Goal: Transaction & Acquisition: Book appointment/travel/reservation

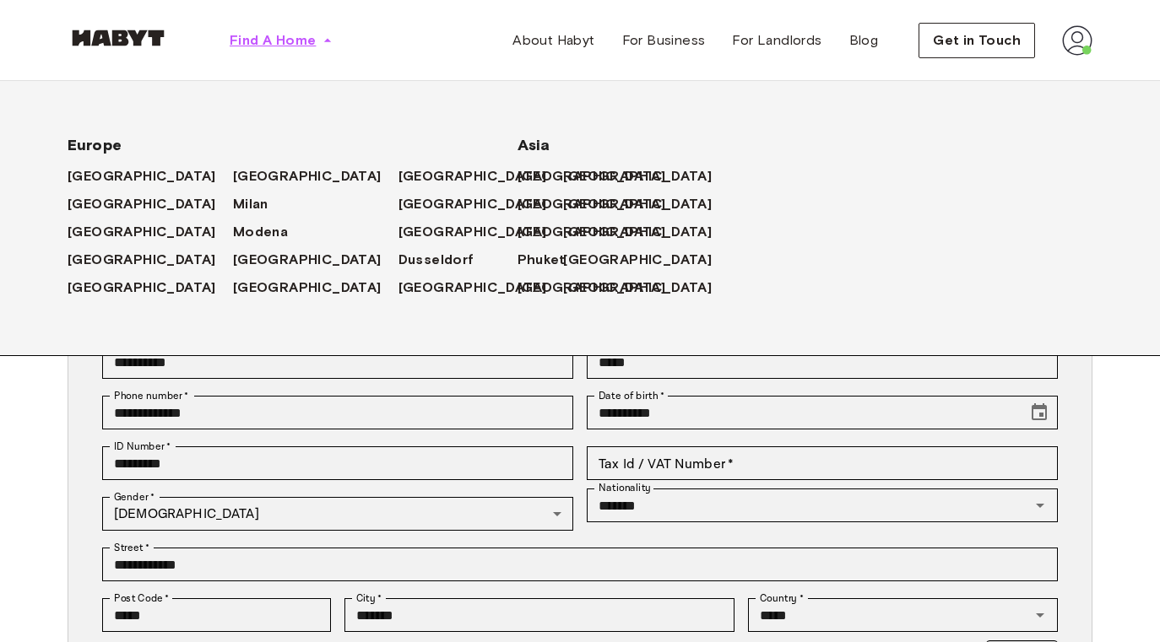
click at [288, 42] on span "Find A Home" at bounding box center [273, 40] width 86 height 20
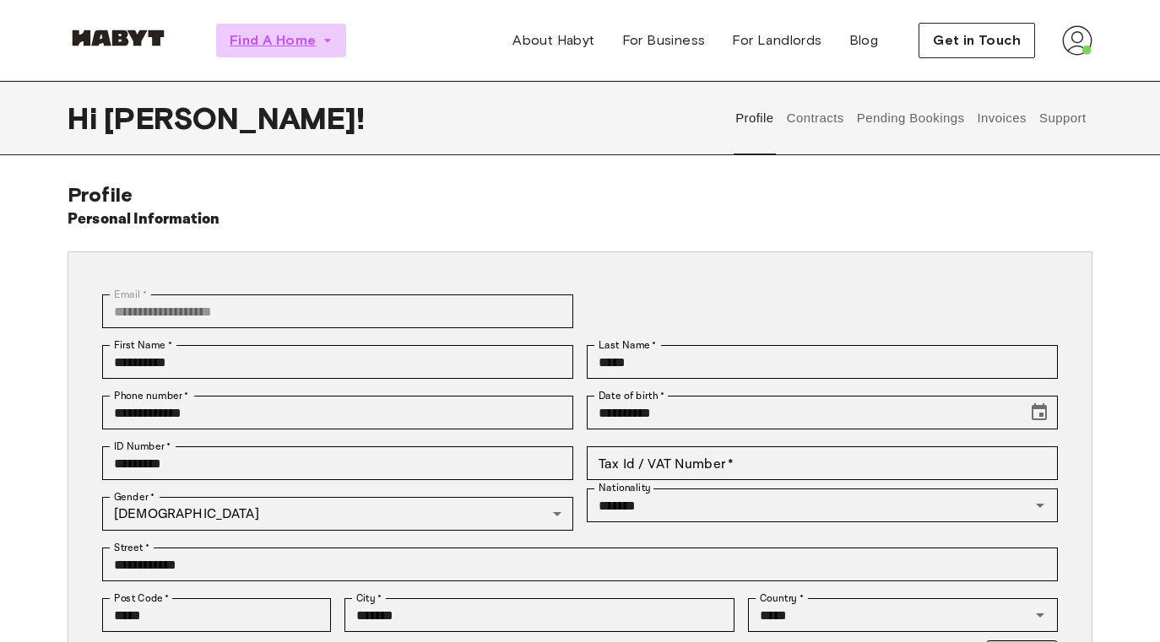
click at [297, 37] on span "Find A Home" at bounding box center [273, 40] width 86 height 20
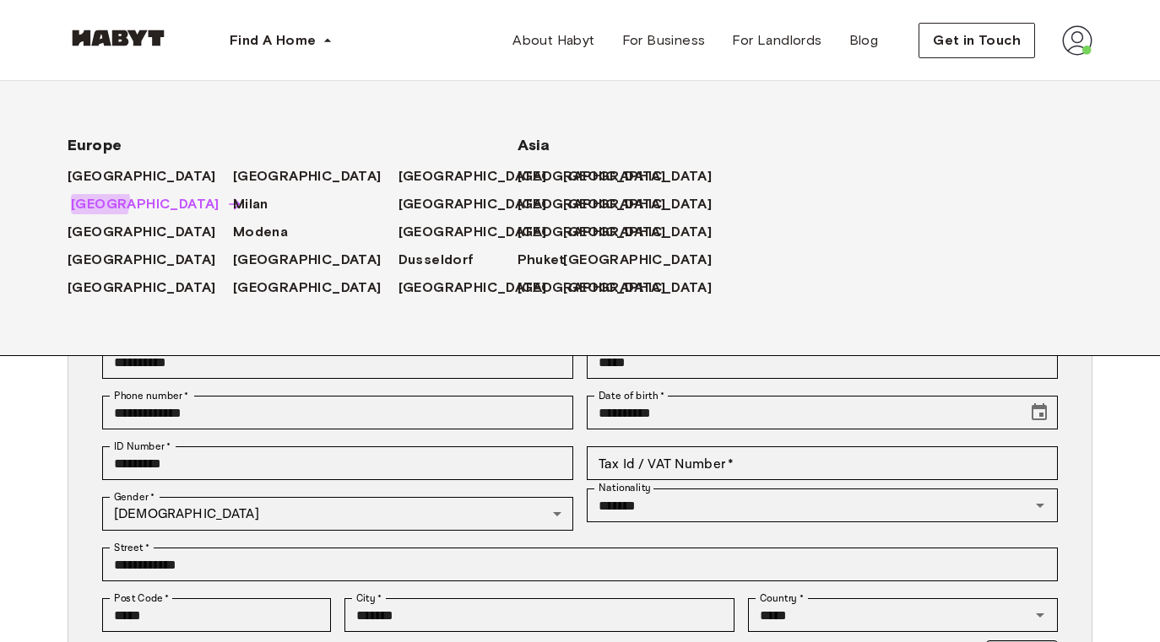
click at [88, 202] on span "Berlin" at bounding box center [145, 204] width 149 height 20
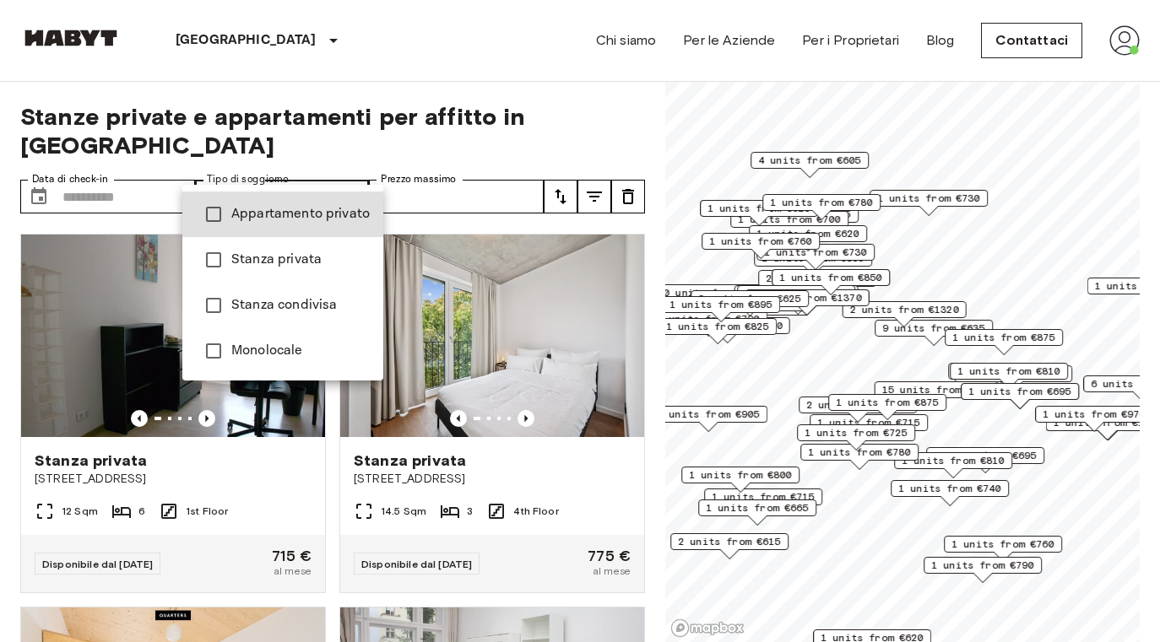
click at [395, 172] on div at bounding box center [580, 321] width 1160 height 642
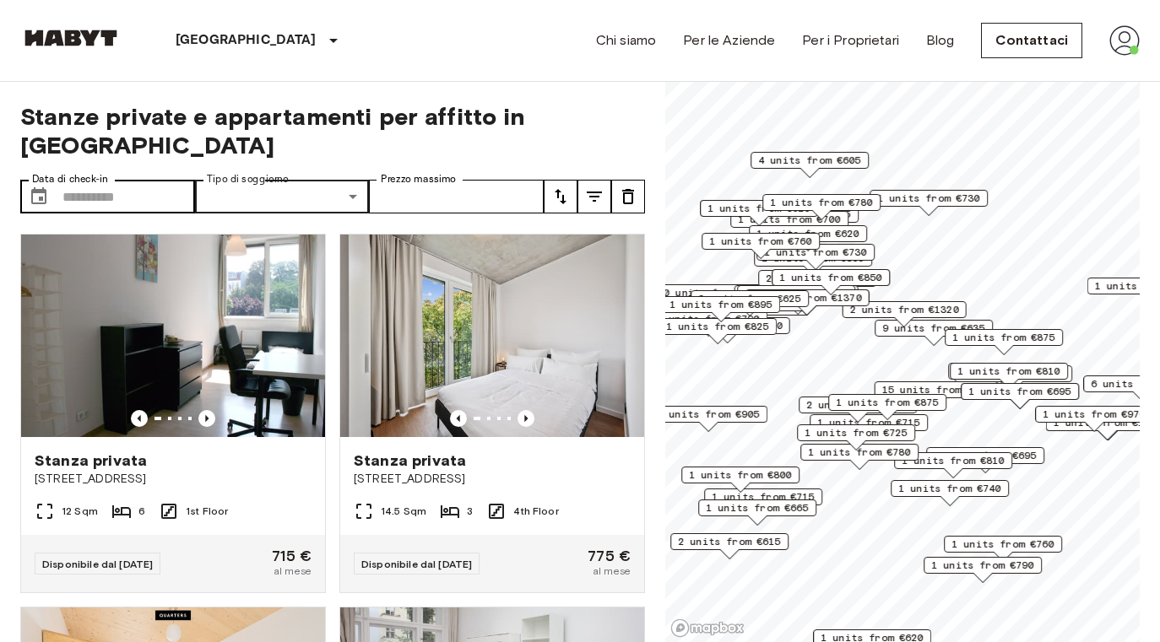
click at [61, 180] on div "​ Data di check-in" at bounding box center [107, 197] width 175 height 34
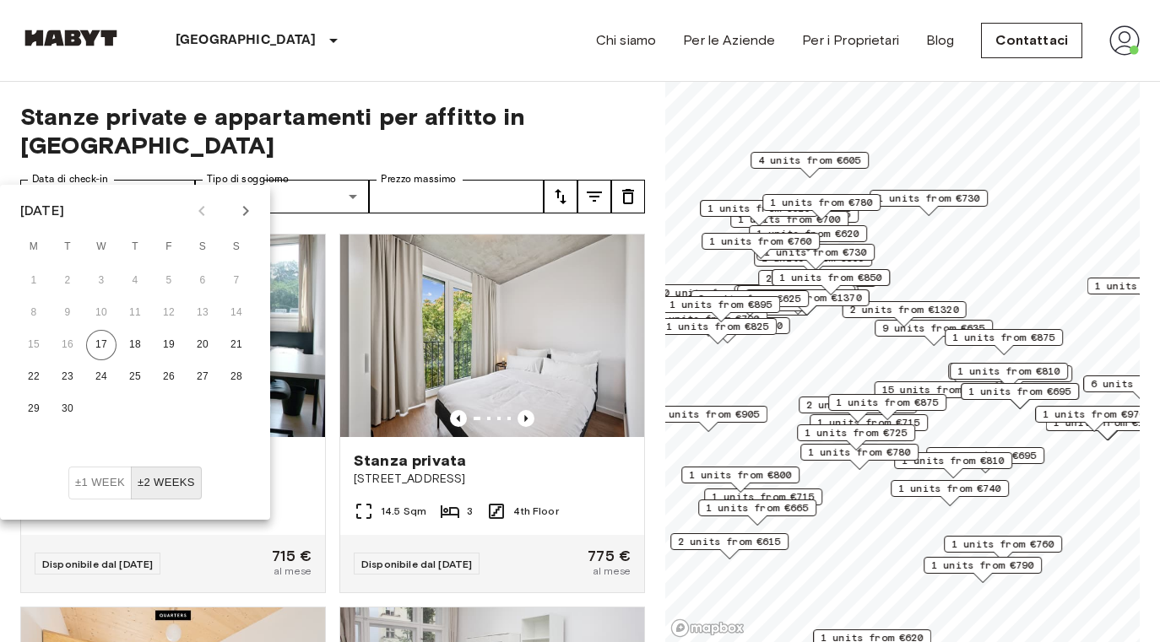
click at [238, 211] on icon "Next month" at bounding box center [245, 211] width 20 height 20
click at [163, 403] on button "31" at bounding box center [169, 409] width 30 height 30
type input "**********"
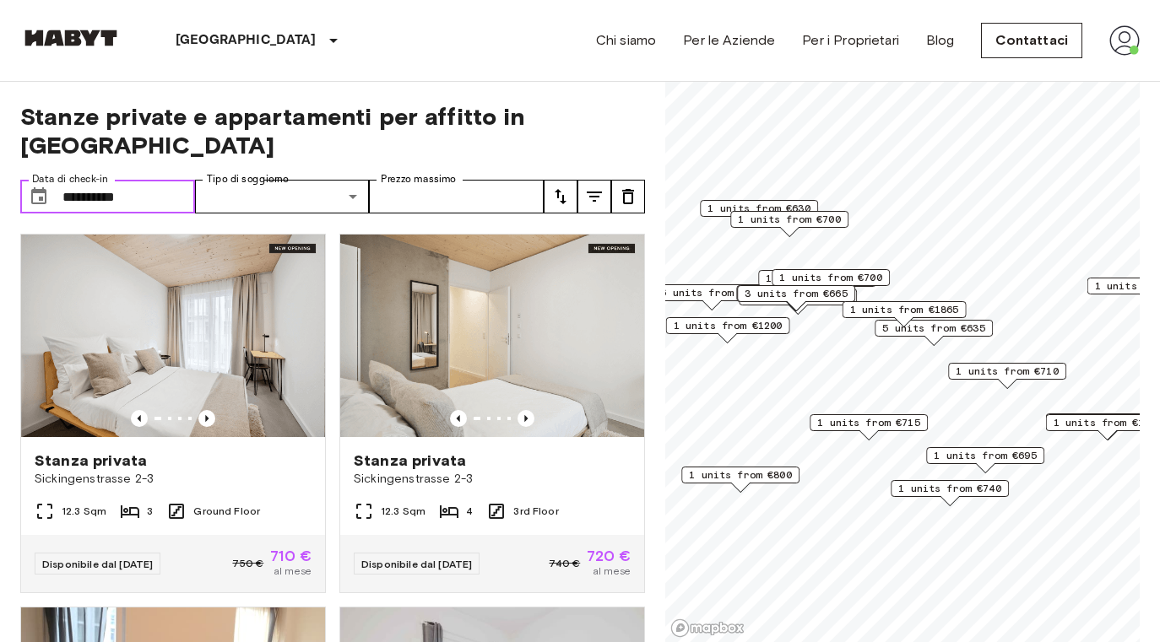
click at [954, 489] on span "1 units from €740" at bounding box center [949, 488] width 103 height 15
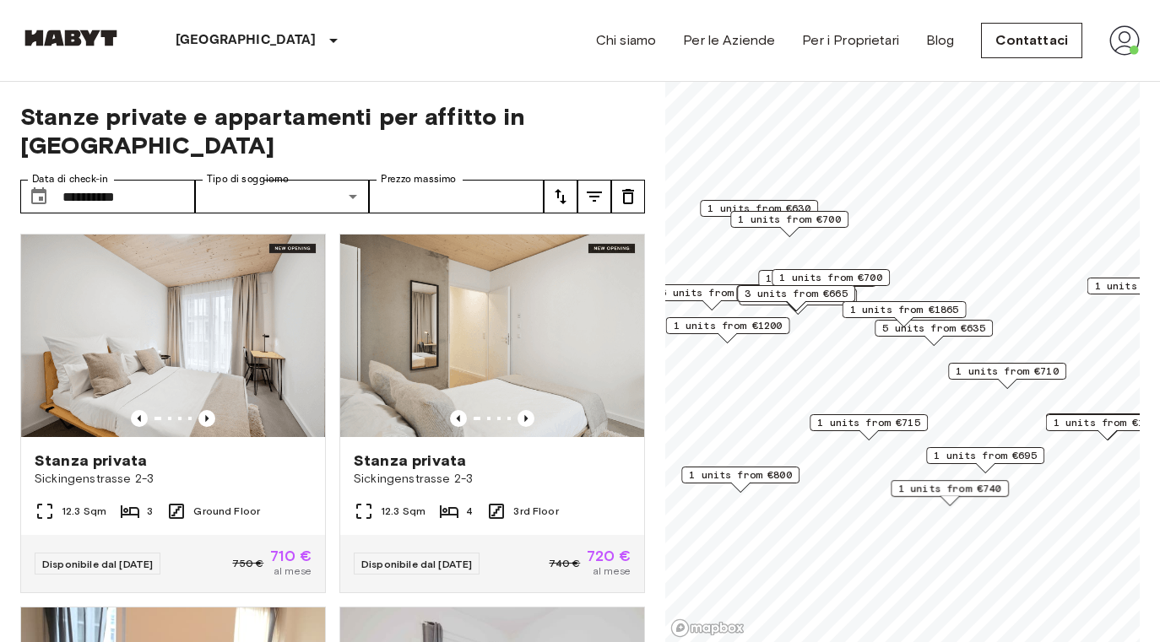
click at [976, 452] on span "1 units from €695" at bounding box center [984, 455] width 103 height 15
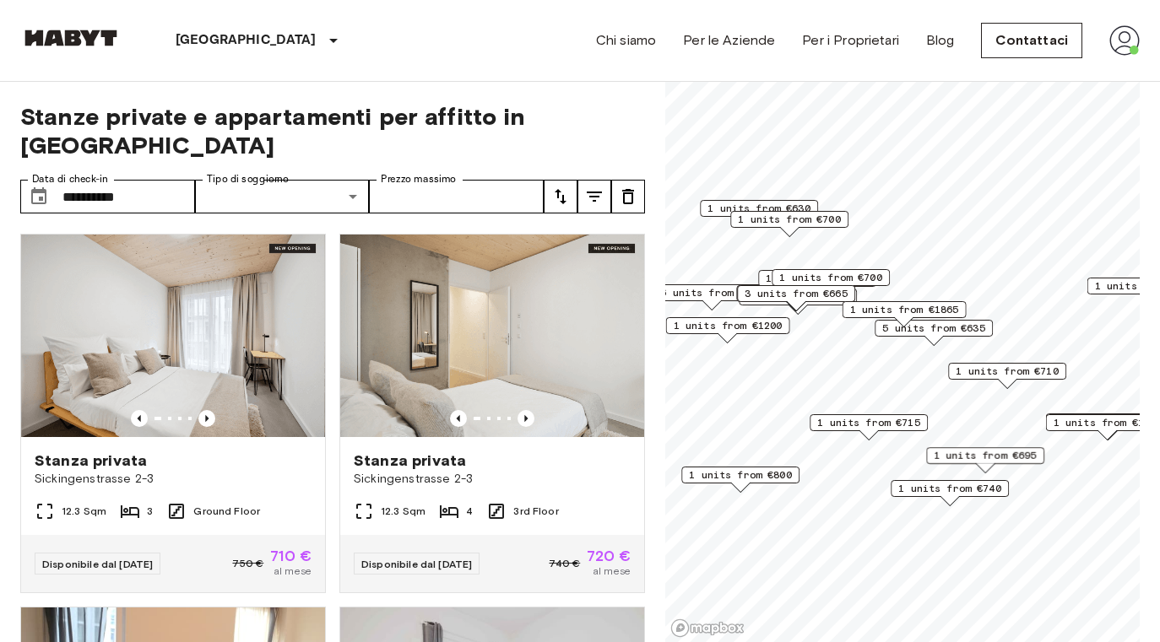
click at [900, 419] on span "1 units from €715" at bounding box center [868, 422] width 103 height 15
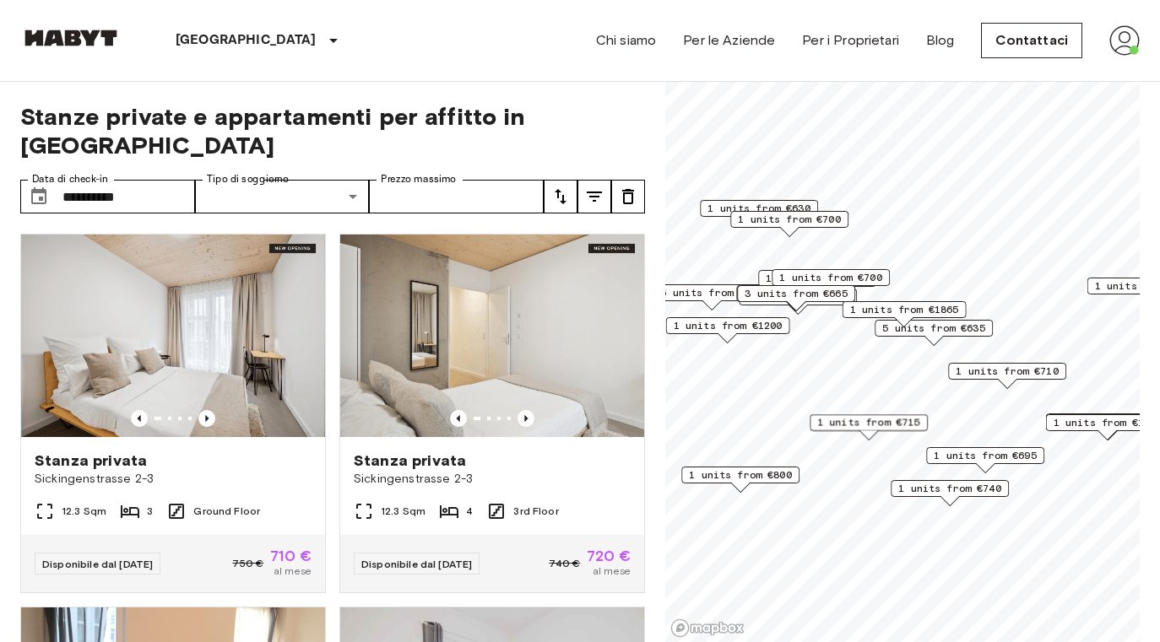
click at [944, 333] on span "5 units from €635" at bounding box center [933, 328] width 103 height 15
